Goal: Task Accomplishment & Management: Use online tool/utility

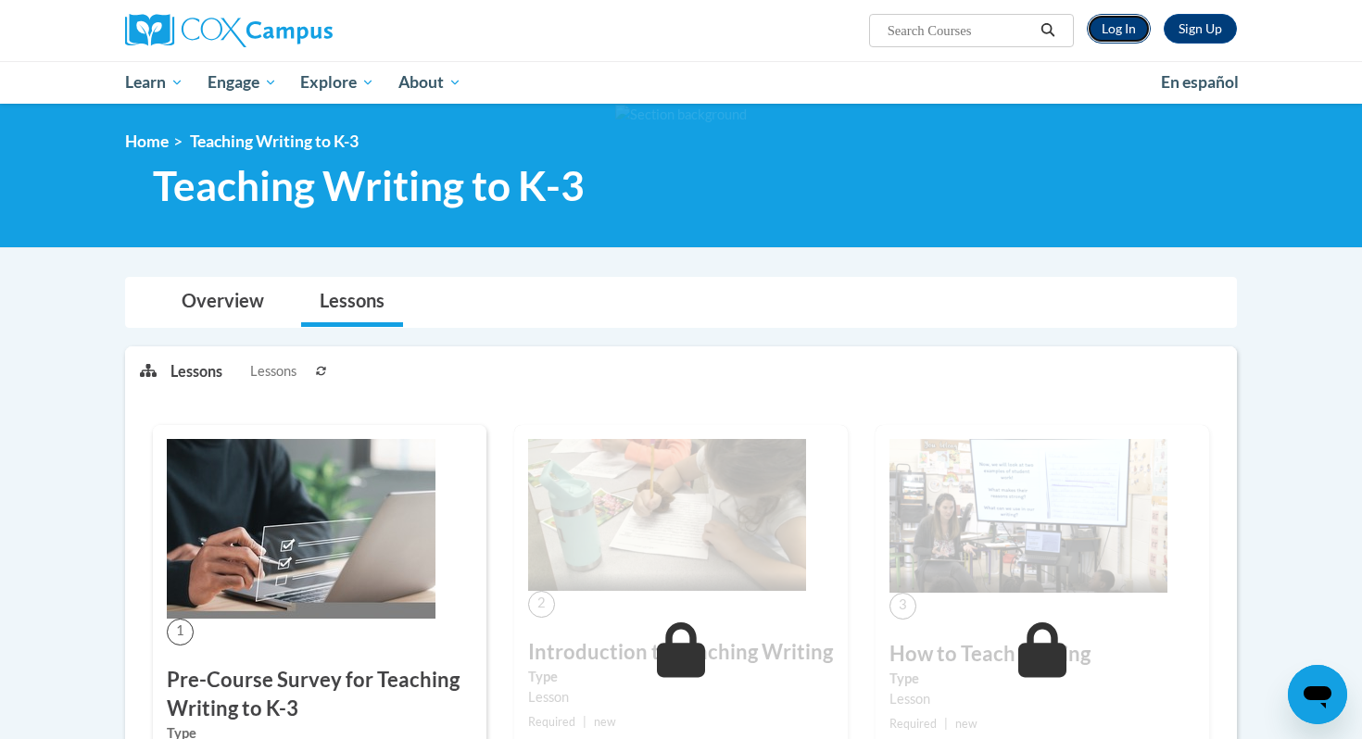
click at [1116, 23] on link "Log In" at bounding box center [1118, 29] width 64 height 30
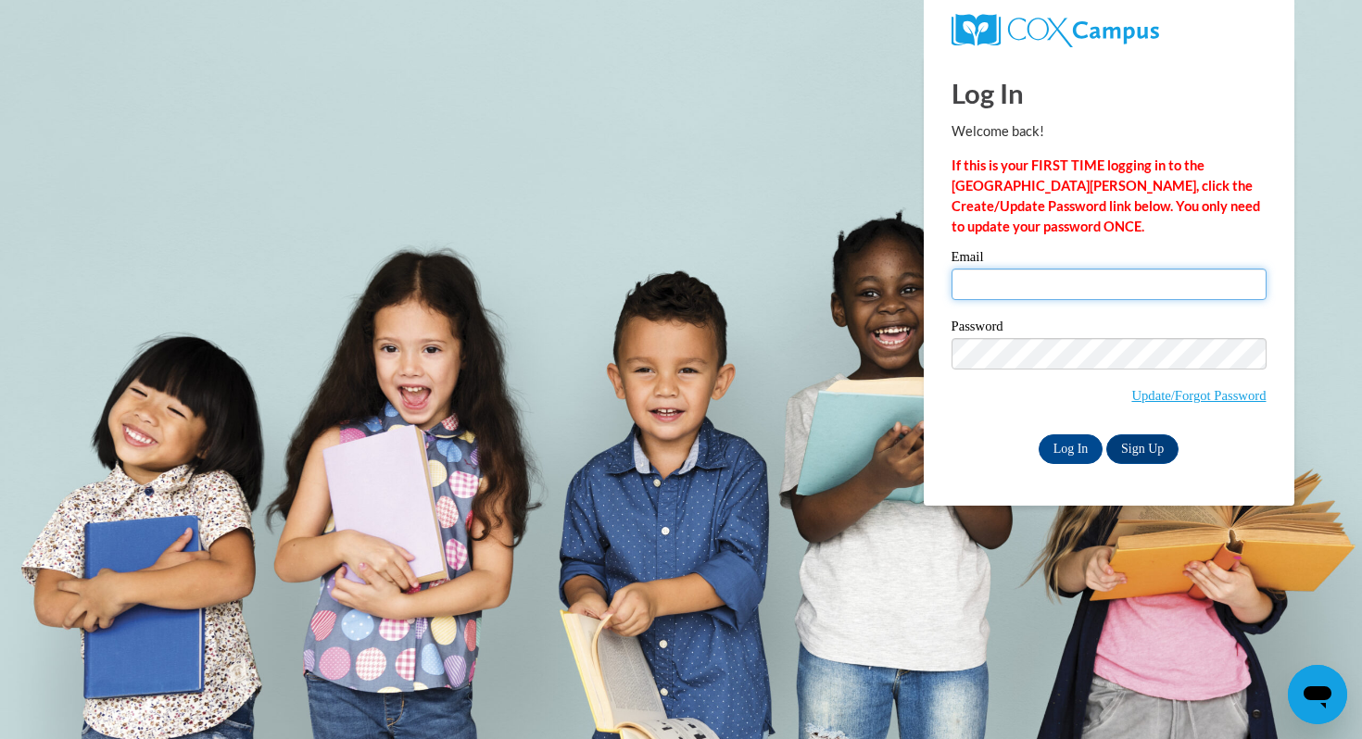
click at [986, 286] on input "Email" at bounding box center [1108, 284] width 315 height 31
type input "autem.seabrook@oconto.k12.wi.us"
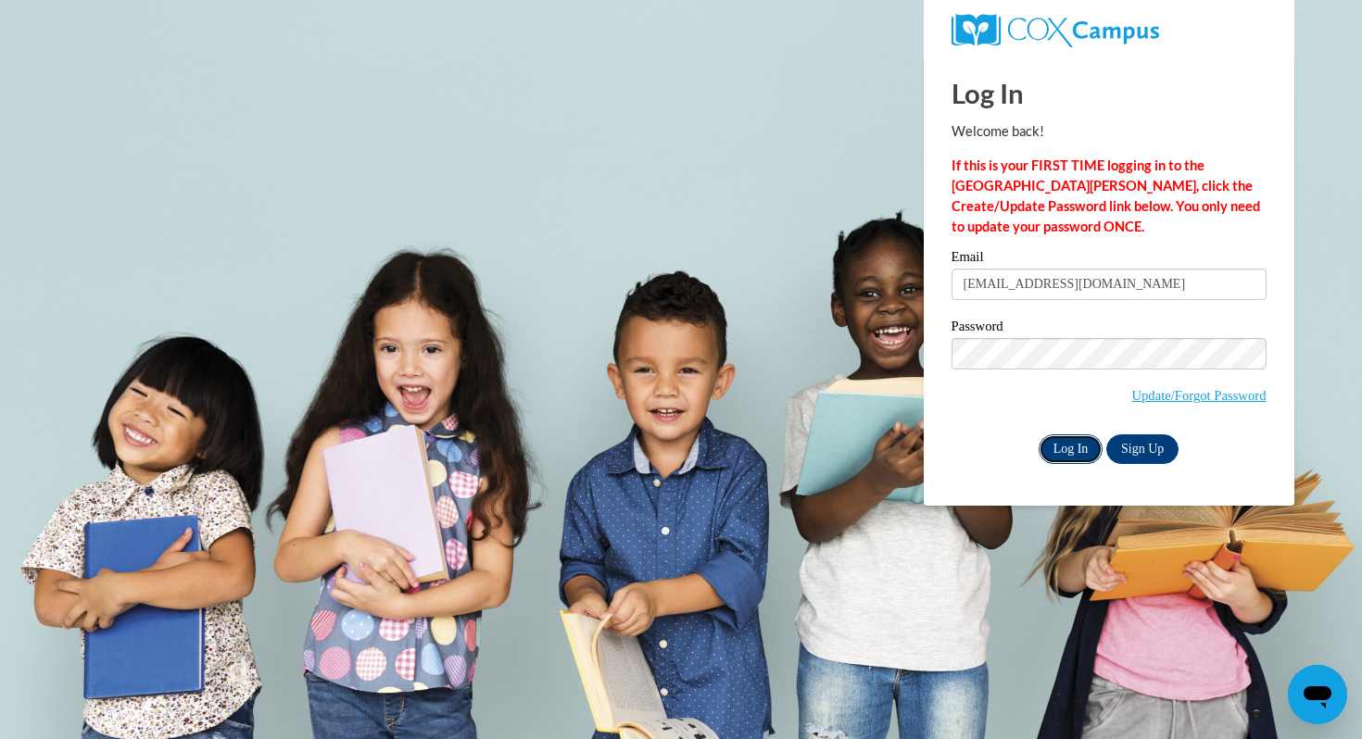
click at [1054, 436] on input "Log In" at bounding box center [1070, 449] width 65 height 30
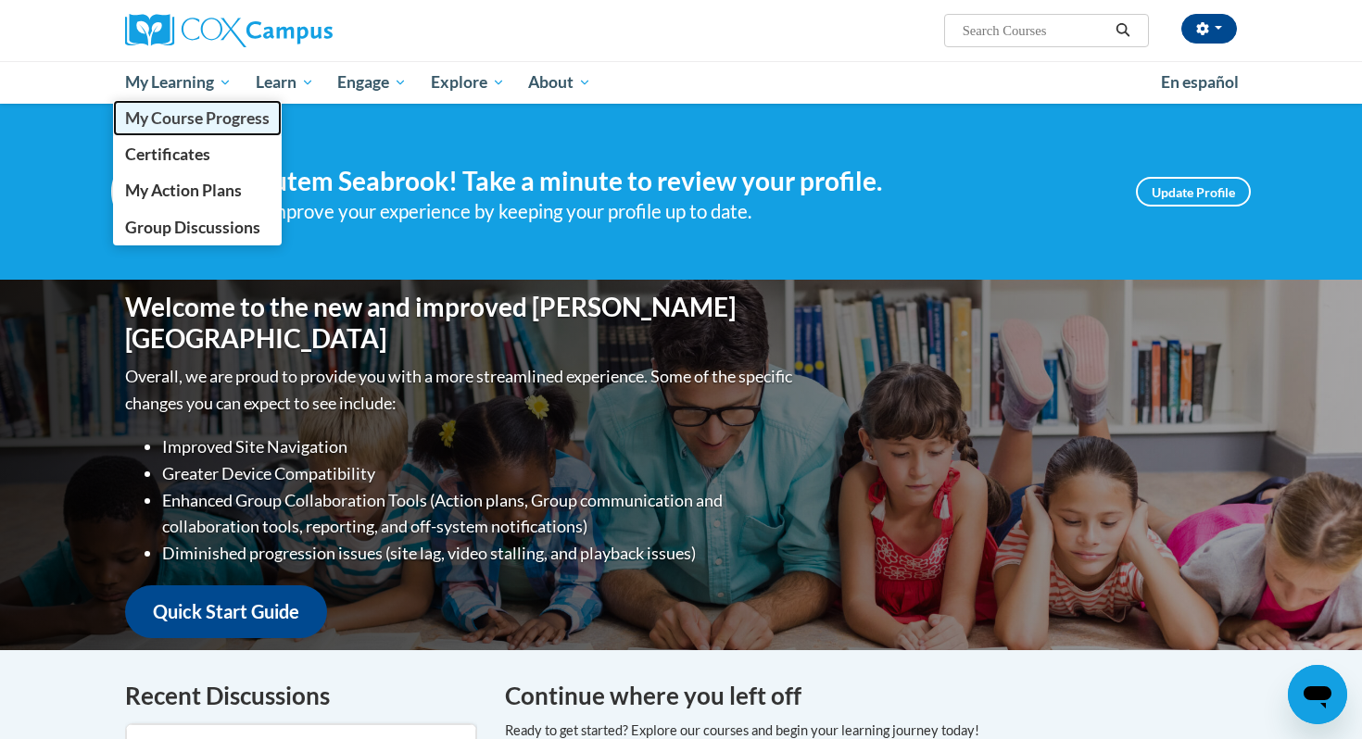
click at [165, 107] on link "My Course Progress" at bounding box center [197, 118] width 169 height 36
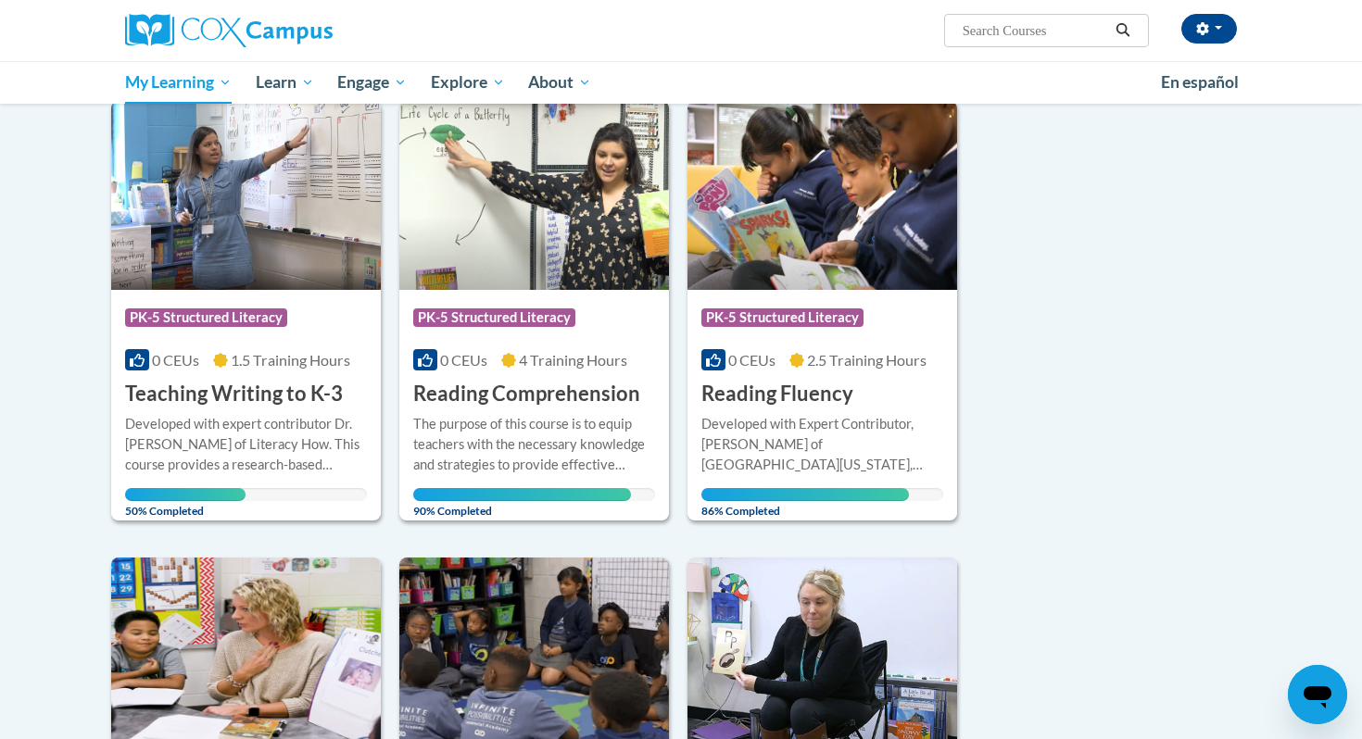
scroll to position [242, 0]
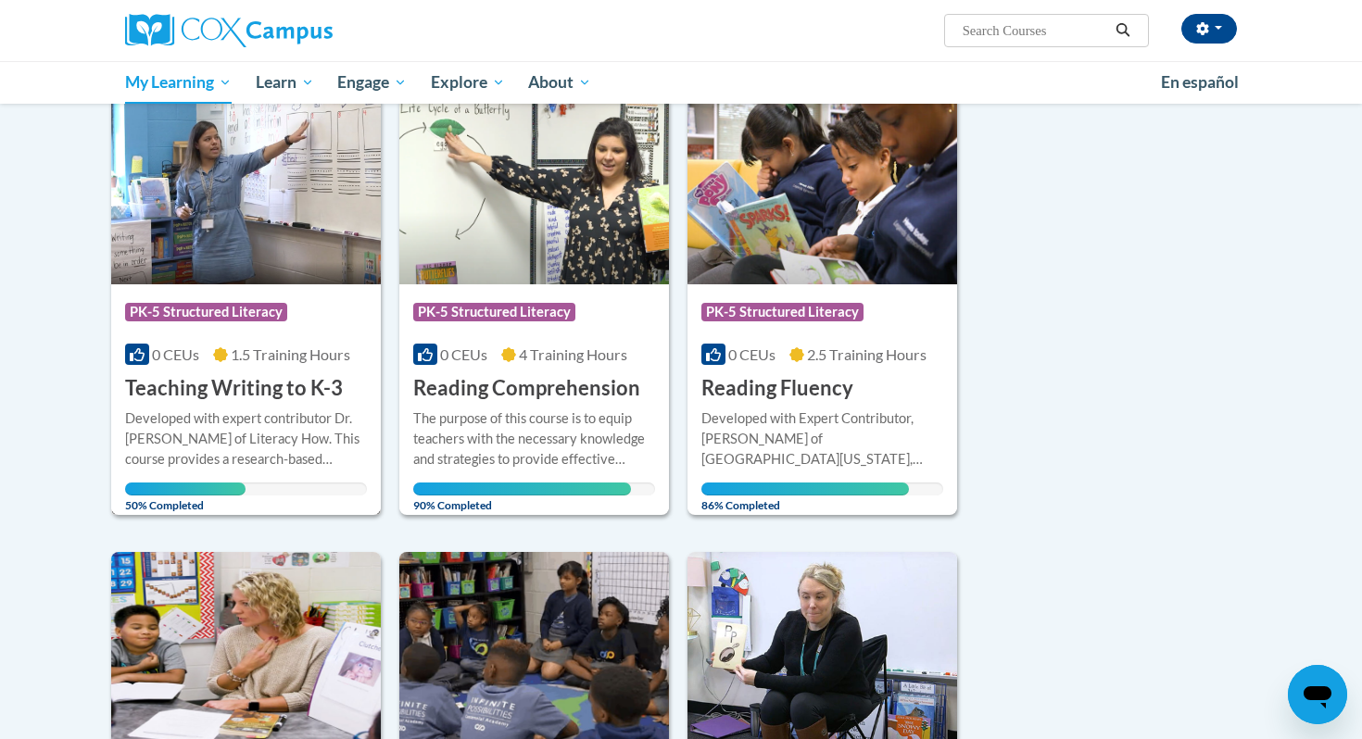
click at [283, 320] on span "PK-5 Structured Literacy" at bounding box center [206, 312] width 162 height 19
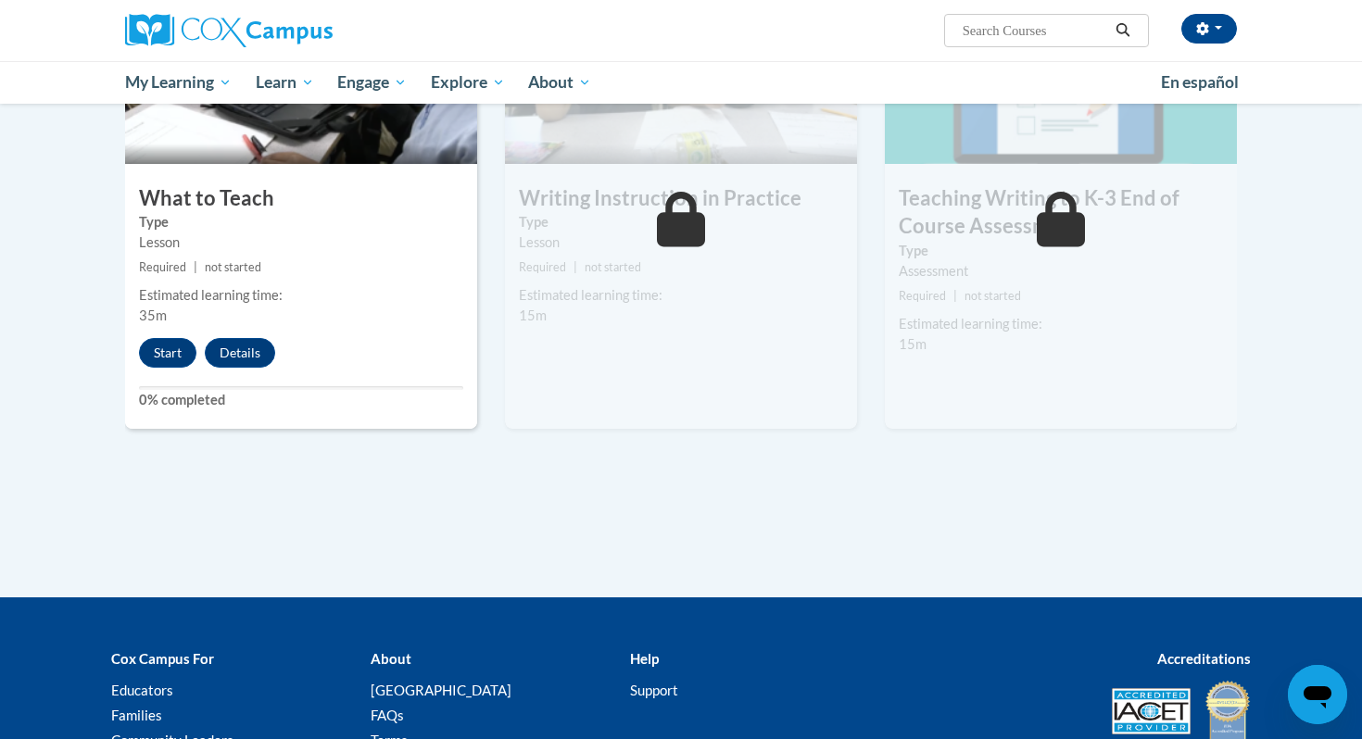
scroll to position [1035, 0]
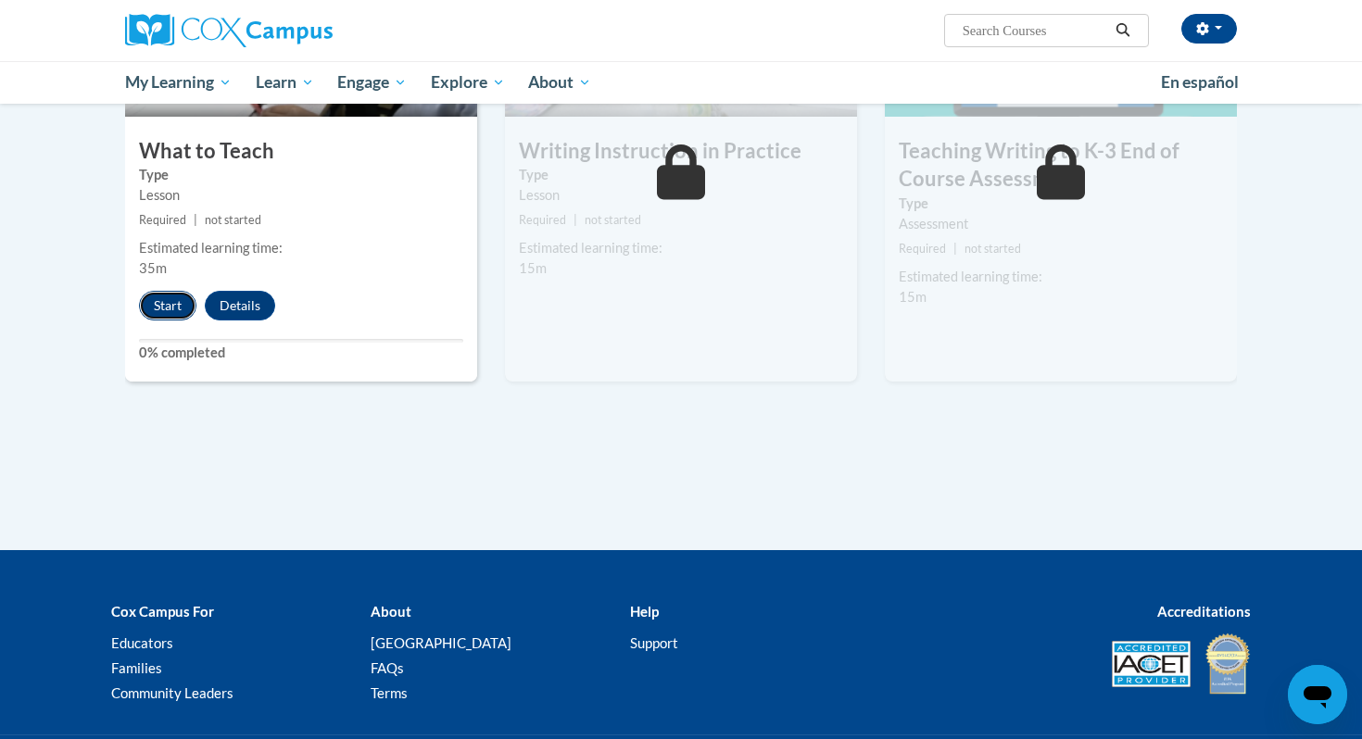
click at [173, 317] on button "Start" at bounding box center [167, 306] width 57 height 30
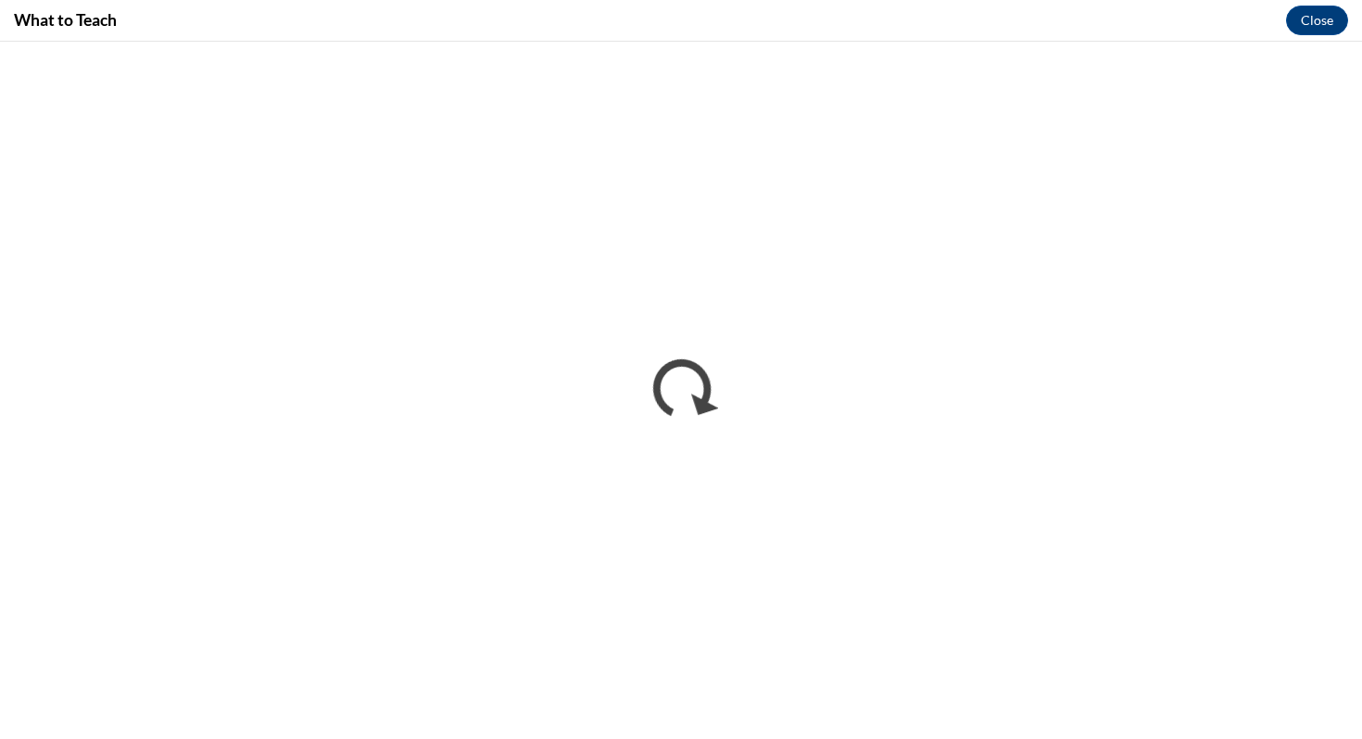
scroll to position [0, 0]
